Goal: Task Accomplishment & Management: Manage account settings

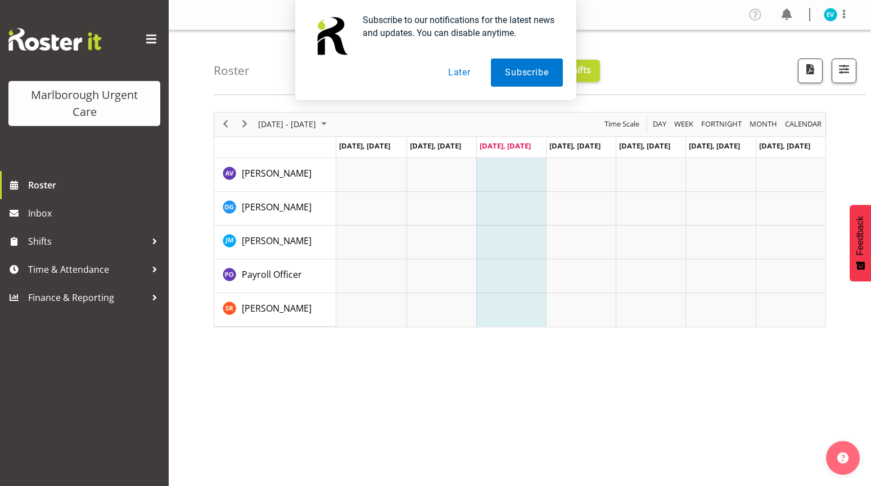
click at [472, 71] on button "Later" at bounding box center [459, 72] width 51 height 28
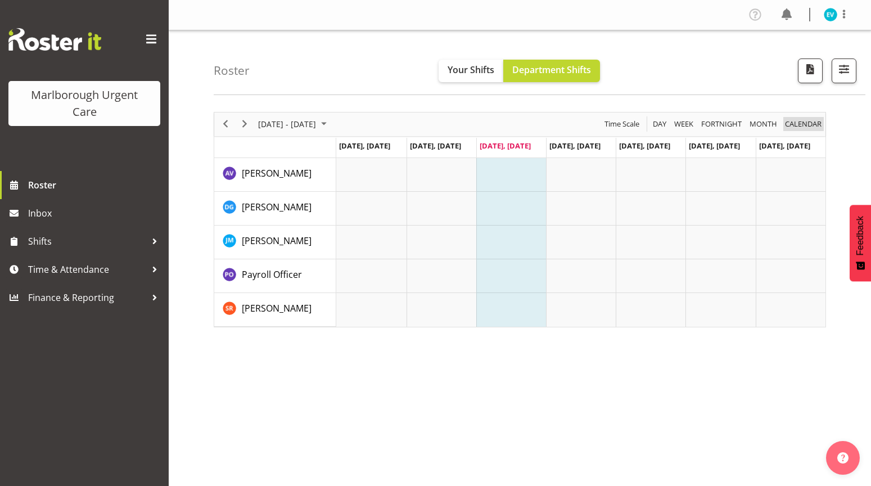
click at [809, 125] on span "calendar" at bounding box center [803, 124] width 39 height 14
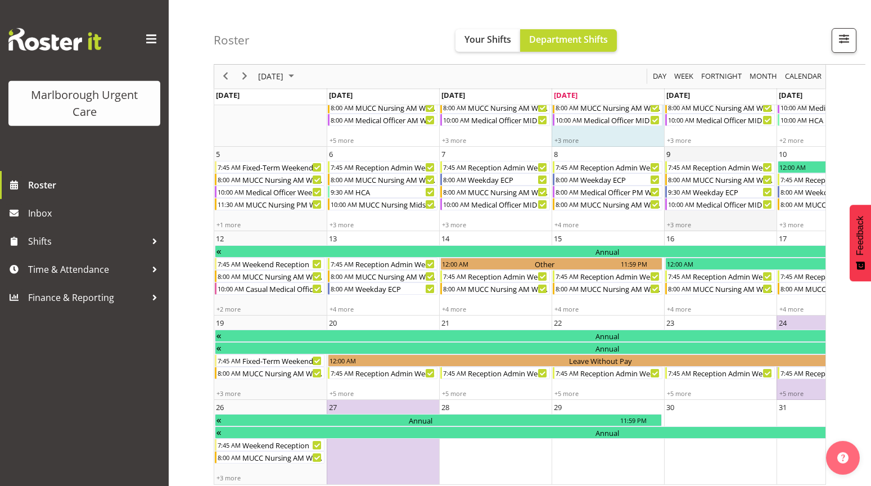
scroll to position [100, 0]
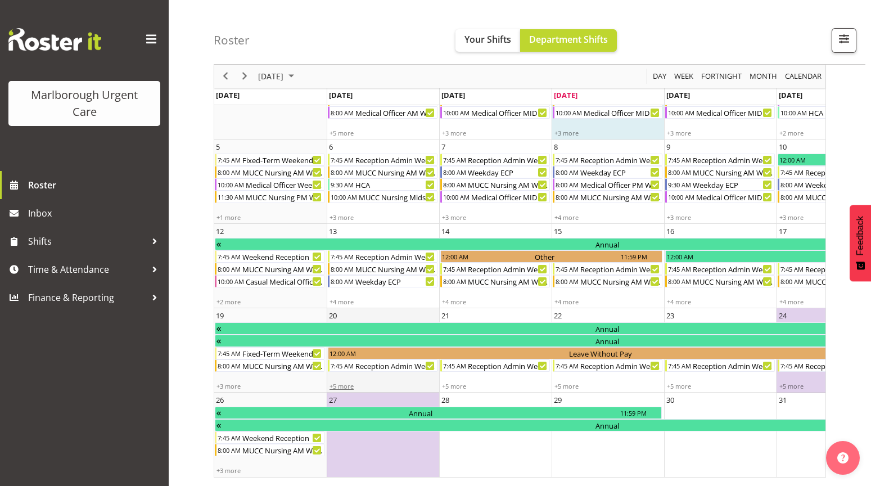
click at [351, 385] on div "+5 more" at bounding box center [382, 386] width 111 height 8
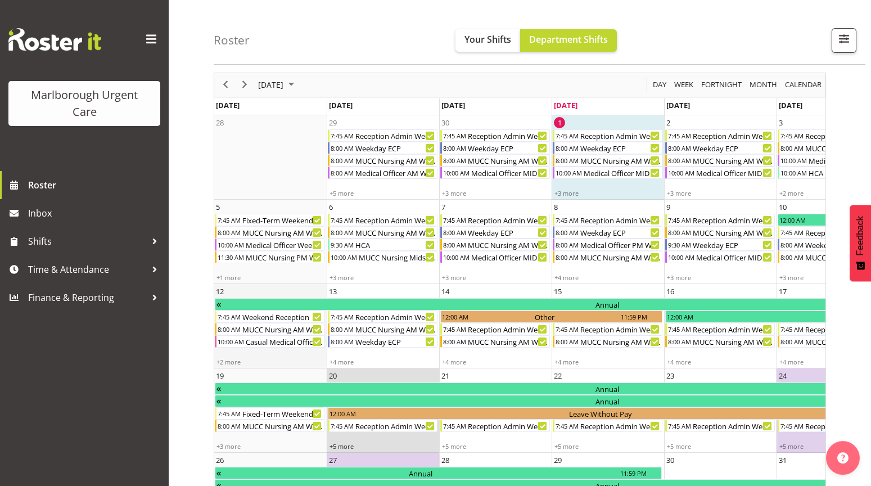
scroll to position [61, 0]
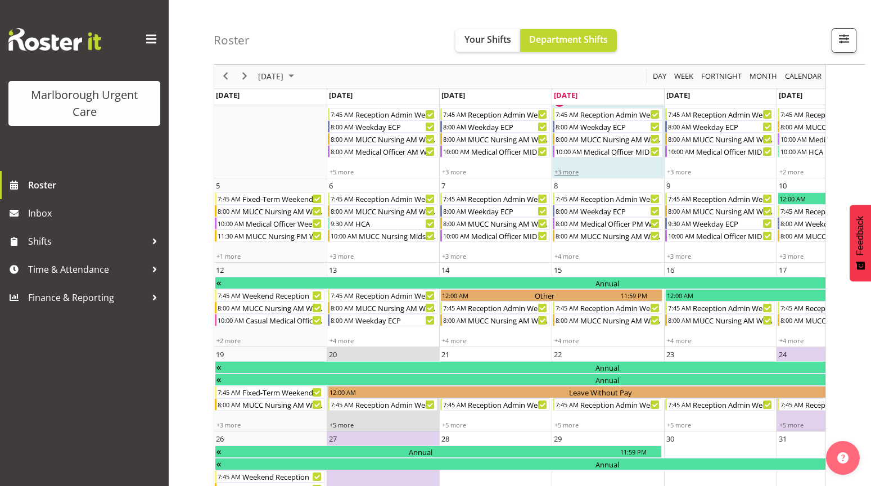
click at [572, 173] on div "+3 more" at bounding box center [607, 172] width 111 height 8
click at [572, 170] on div "+3 more" at bounding box center [607, 172] width 111 height 8
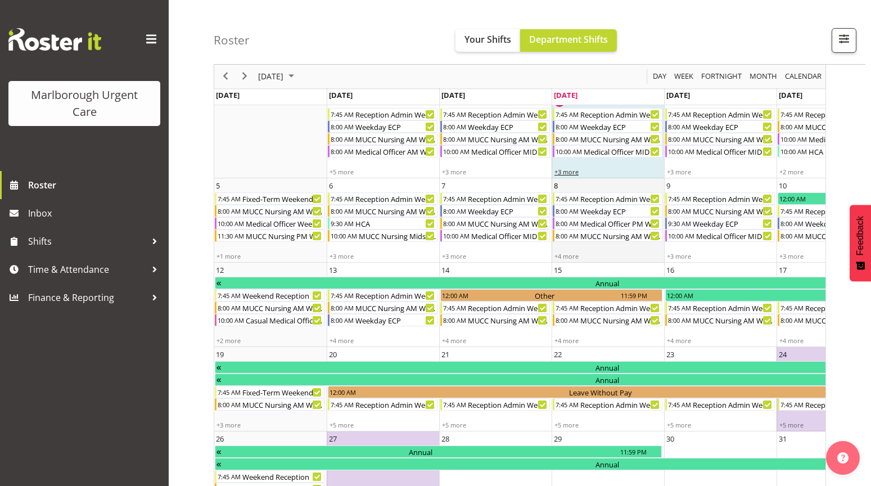
drag, startPoint x: 627, startPoint y: 187, endPoint x: 627, endPoint y: 202, distance: 15.2
click at [627, 202] on tbody "28 29 7:45 AM Reception Admin Weekday AM 8:00 AM Weekday ECP 8:00 AM MUCC Nursi…" at bounding box center [607, 305] width 787 height 422
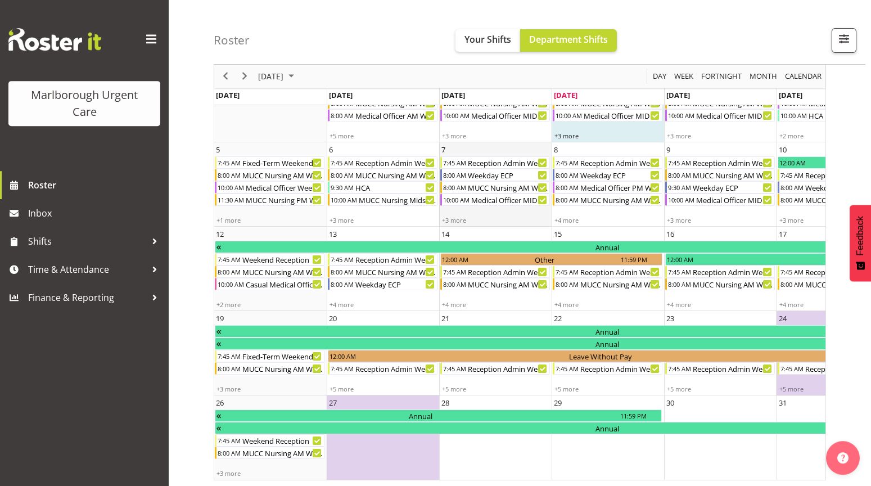
scroll to position [100, 0]
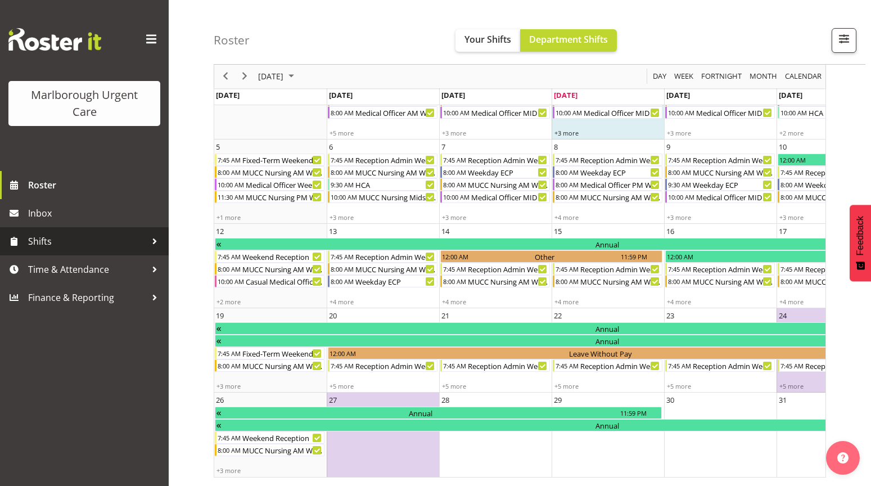
click at [70, 245] on span "Shifts" at bounding box center [87, 241] width 118 height 17
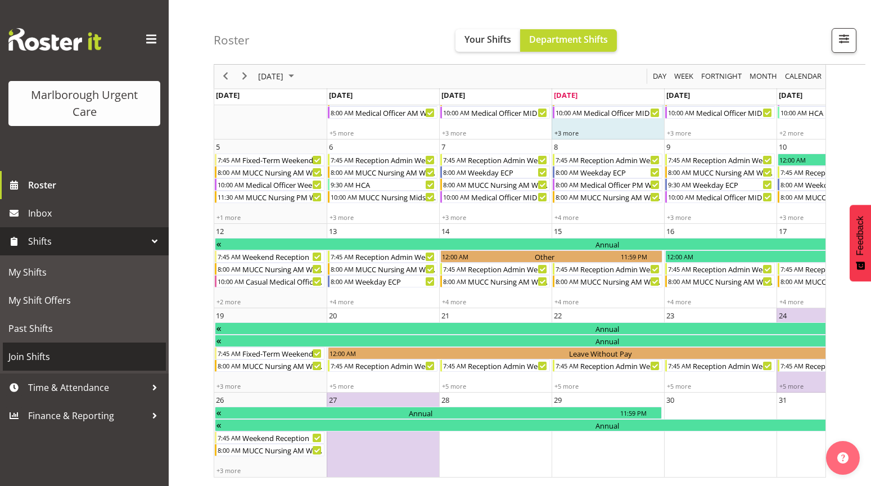
click at [24, 350] on span "Join Shifts" at bounding box center [84, 356] width 152 height 17
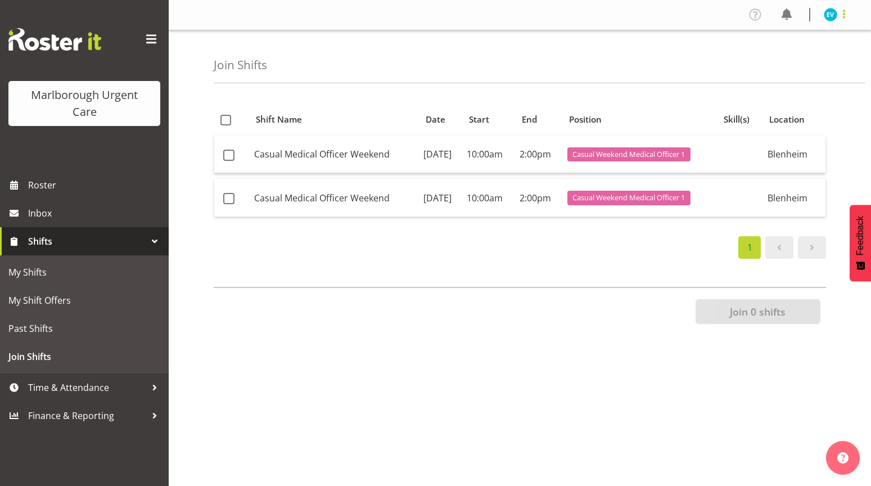
click at [845, 15] on span at bounding box center [843, 13] width 13 height 13
click at [797, 44] on link "Profile" at bounding box center [797, 39] width 108 height 20
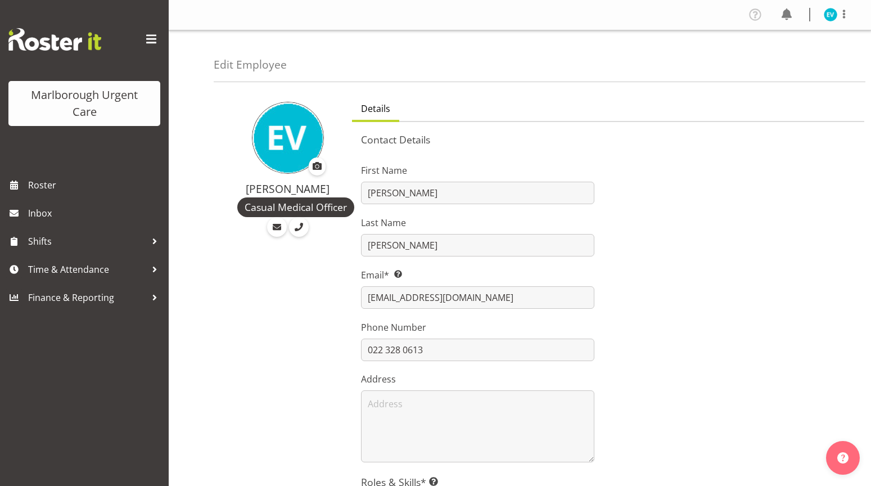
select select "TimelineWeek"
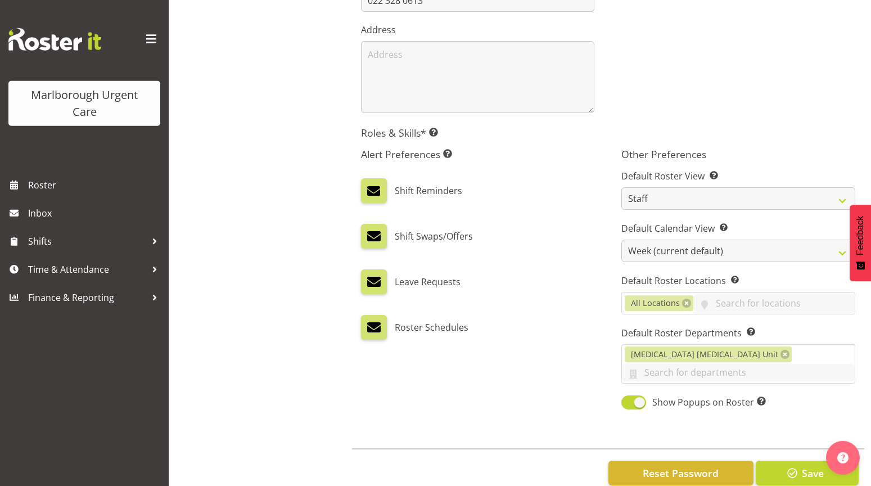
scroll to position [349, 0]
click at [663, 466] on span "Reset Password" at bounding box center [681, 473] width 76 height 15
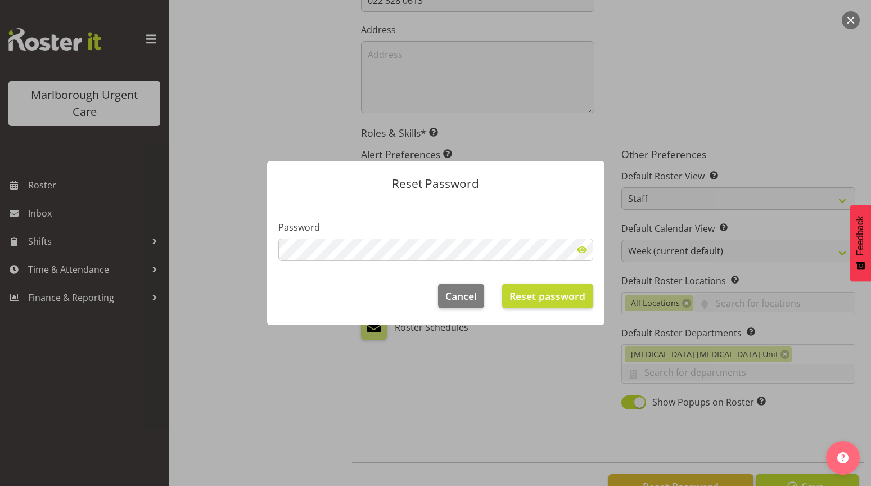
click at [579, 250] on span at bounding box center [582, 249] width 22 height 22
click at [538, 291] on span "Reset password" at bounding box center [548, 296] width 76 height 15
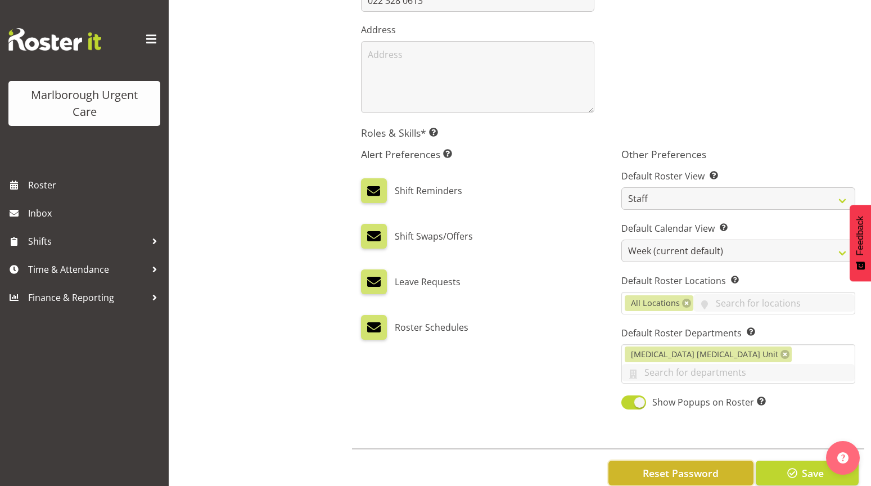
click at [721, 461] on button "Reset Password" at bounding box center [681, 473] width 145 height 25
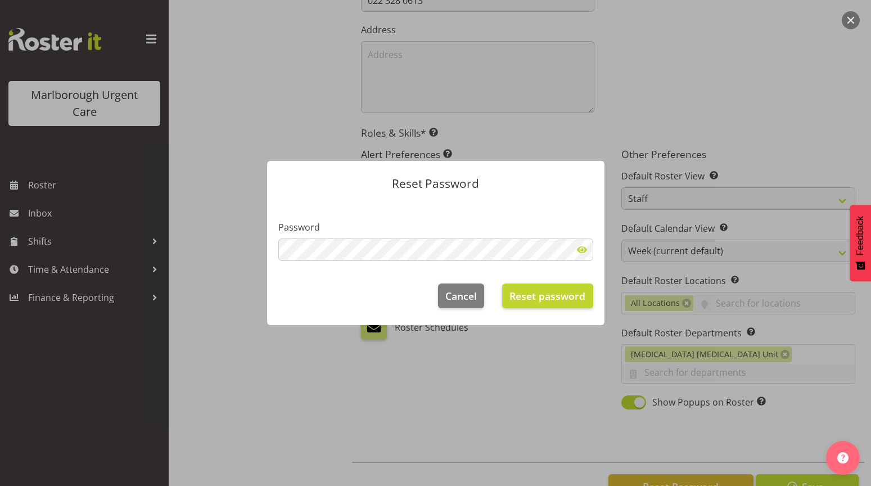
click at [582, 250] on span at bounding box center [582, 249] width 22 height 22
click at [462, 291] on span "Cancel" at bounding box center [460, 296] width 31 height 15
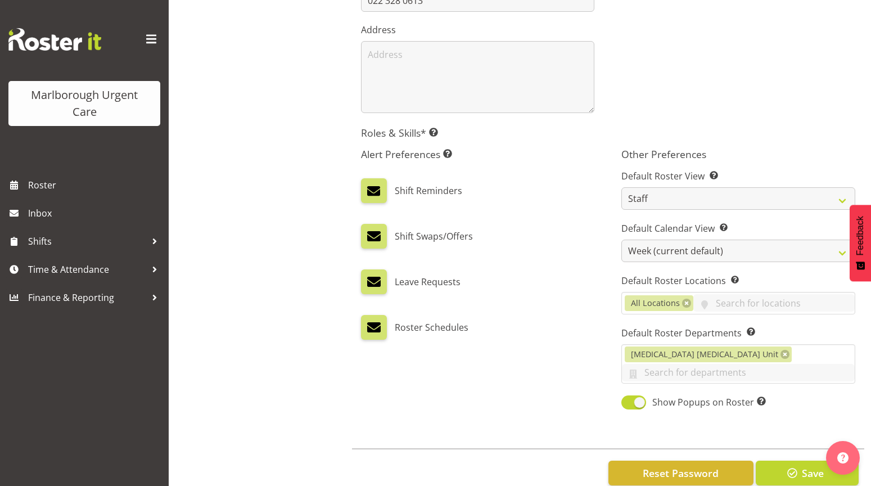
click at [154, 31] on span at bounding box center [151, 39] width 18 height 18
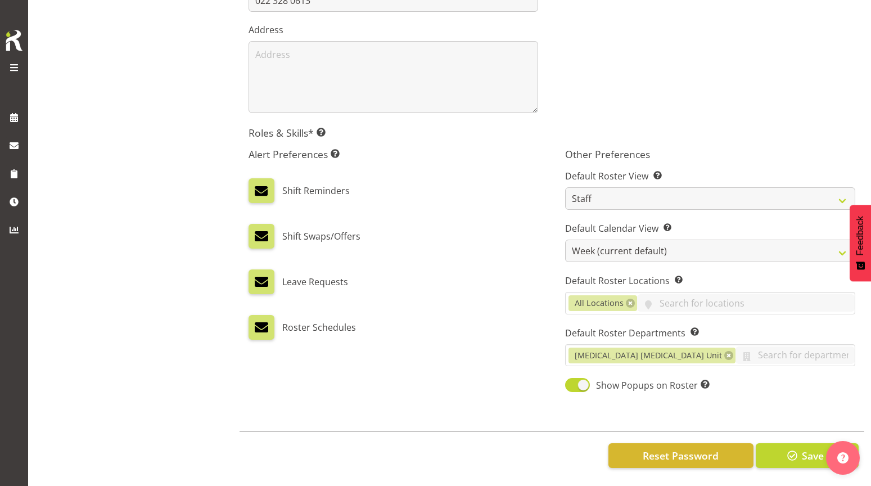
click at [11, 64] on span at bounding box center [13, 67] width 13 height 13
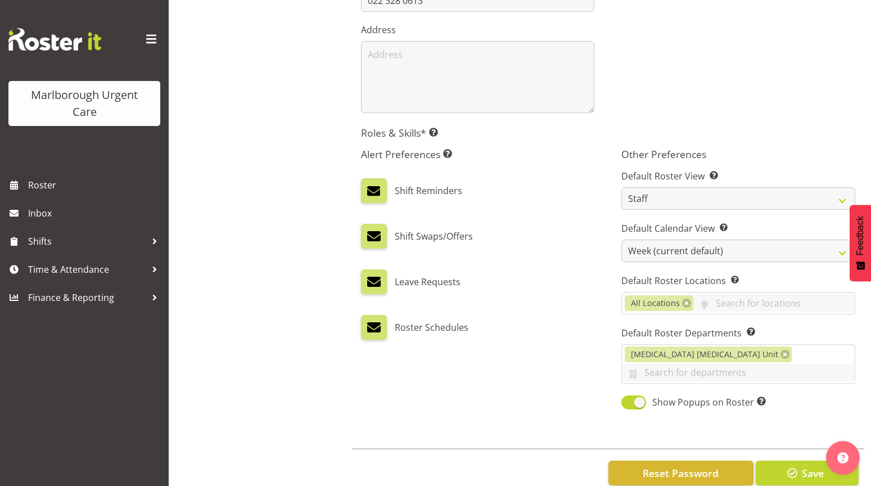
click at [301, 60] on div "Ewa Van Buuren Casual Medical Officer" at bounding box center [280, 122] width 132 height 762
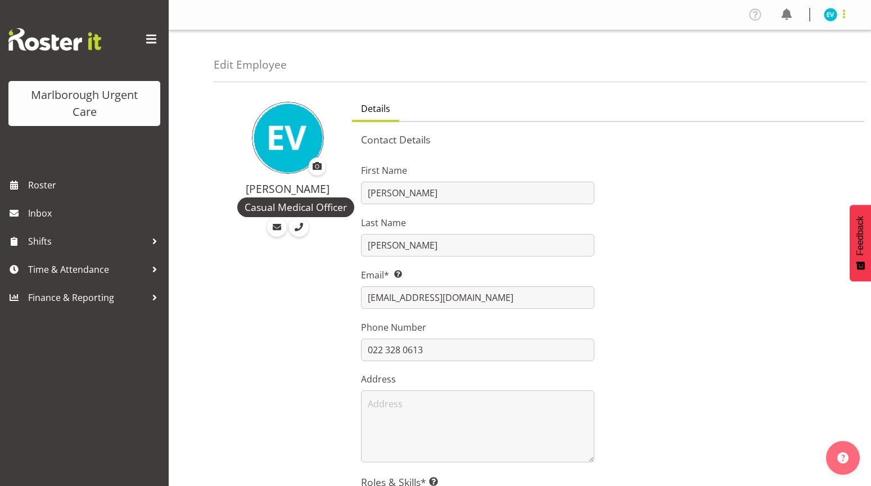
click at [842, 18] on span at bounding box center [843, 13] width 13 height 13
click at [797, 59] on link "Log Out" at bounding box center [797, 59] width 108 height 20
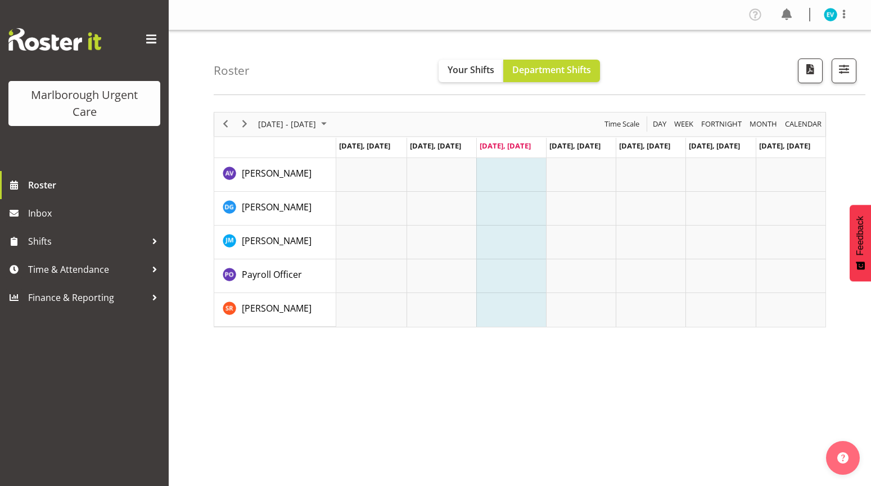
click at [107, 103] on div "Marlborough Urgent Care" at bounding box center [84, 104] width 129 height 34
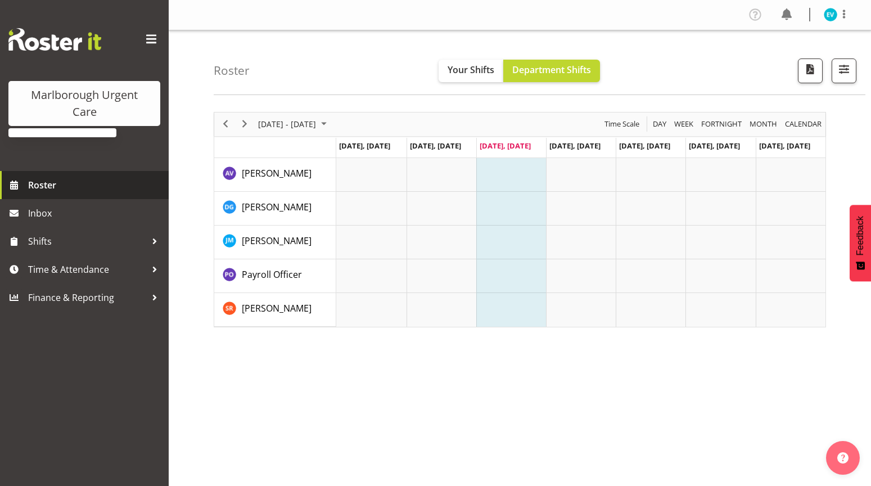
click at [53, 181] on span "Roster" at bounding box center [95, 185] width 135 height 17
